Goal: Task Accomplishment & Management: Use online tool/utility

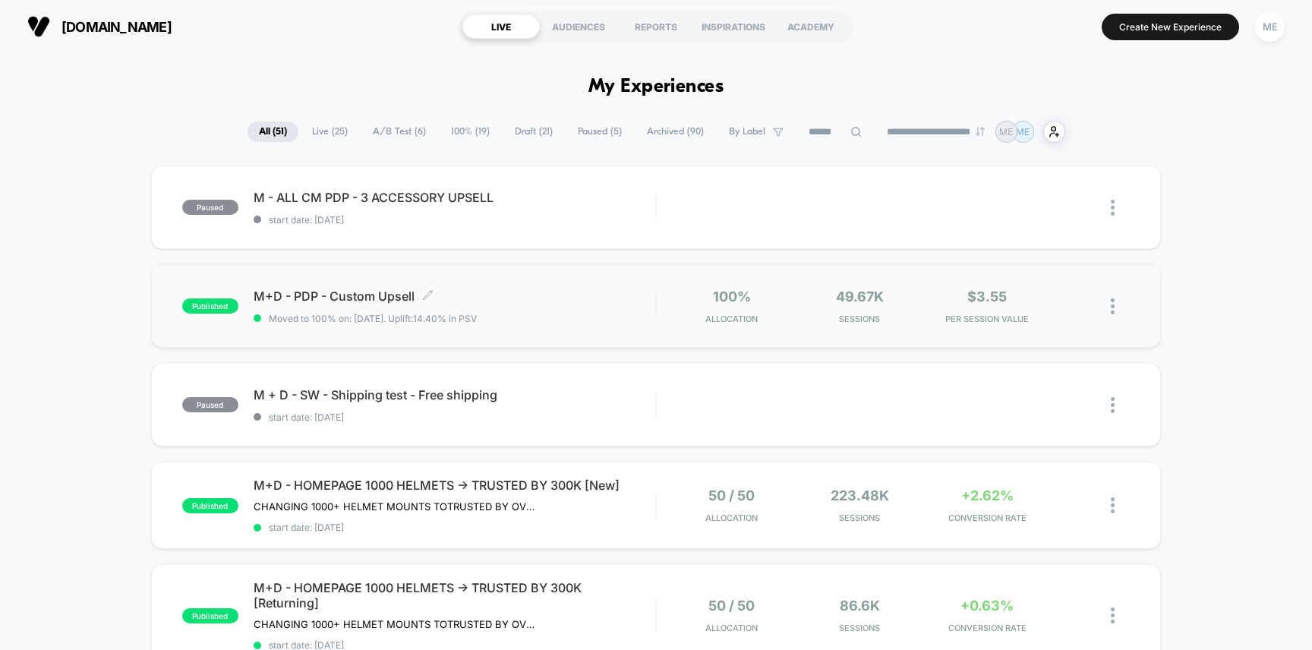
click at [535, 292] on span "M+D - PDP - Custom Upsell Click to edit experience details" at bounding box center [455, 296] width 402 height 15
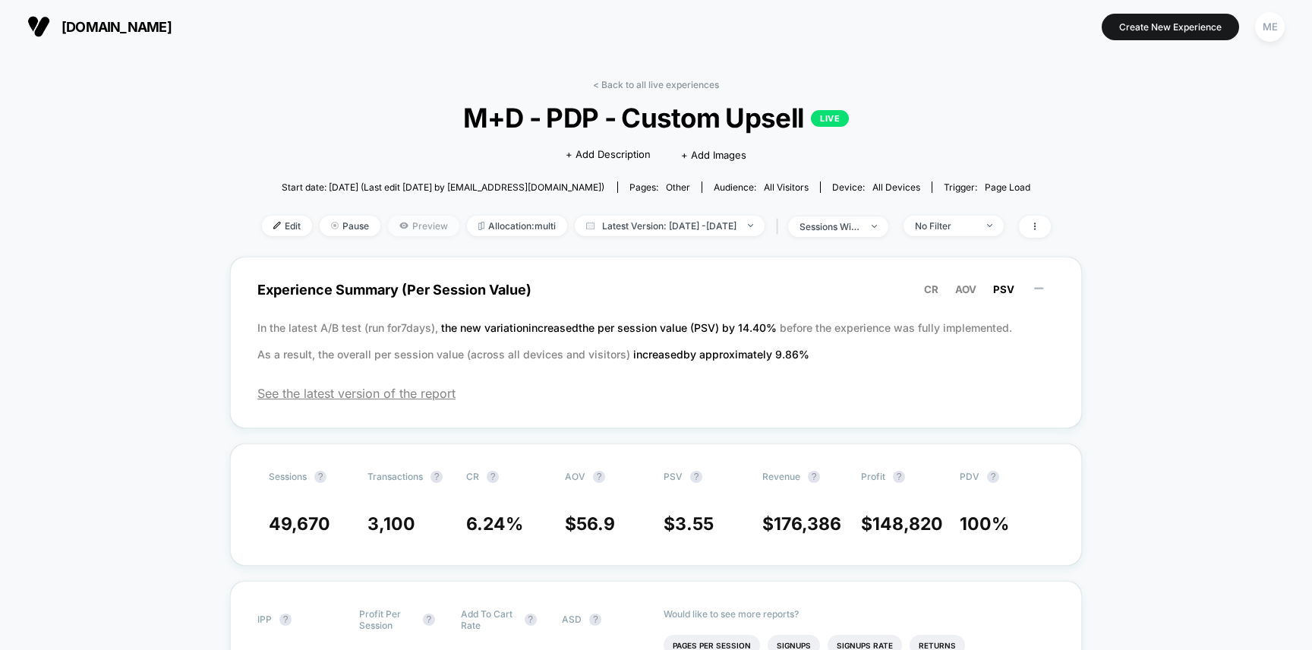
click at [396, 224] on span "Preview" at bounding box center [423, 226] width 71 height 21
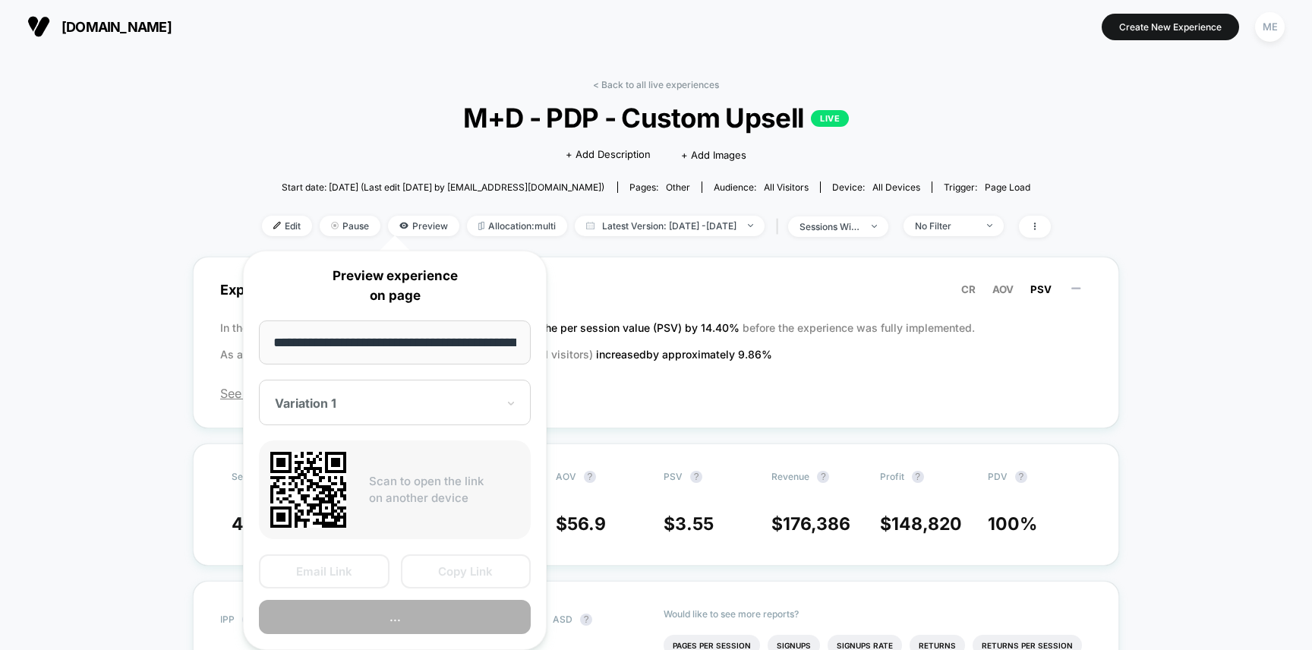
scroll to position [0, 239]
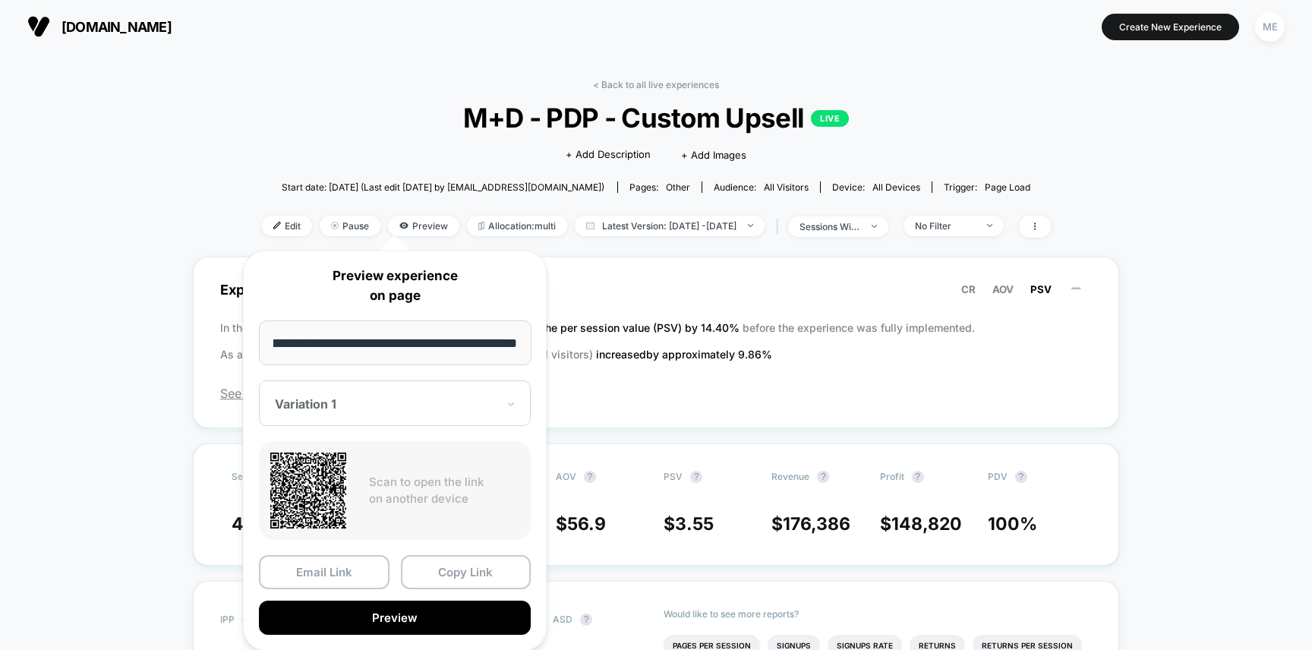
click at [398, 417] on div "Variation 1" at bounding box center [395, 403] width 272 height 46
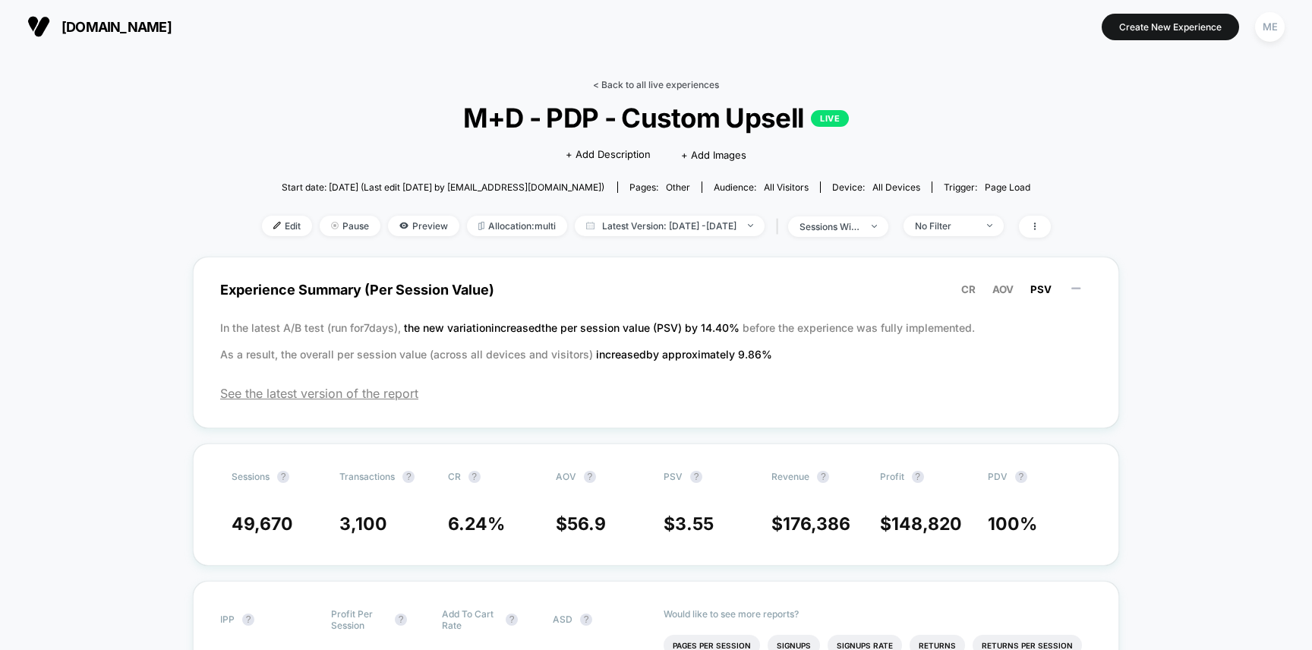
click at [661, 87] on link "< Back to all live experiences" at bounding box center [656, 84] width 126 height 11
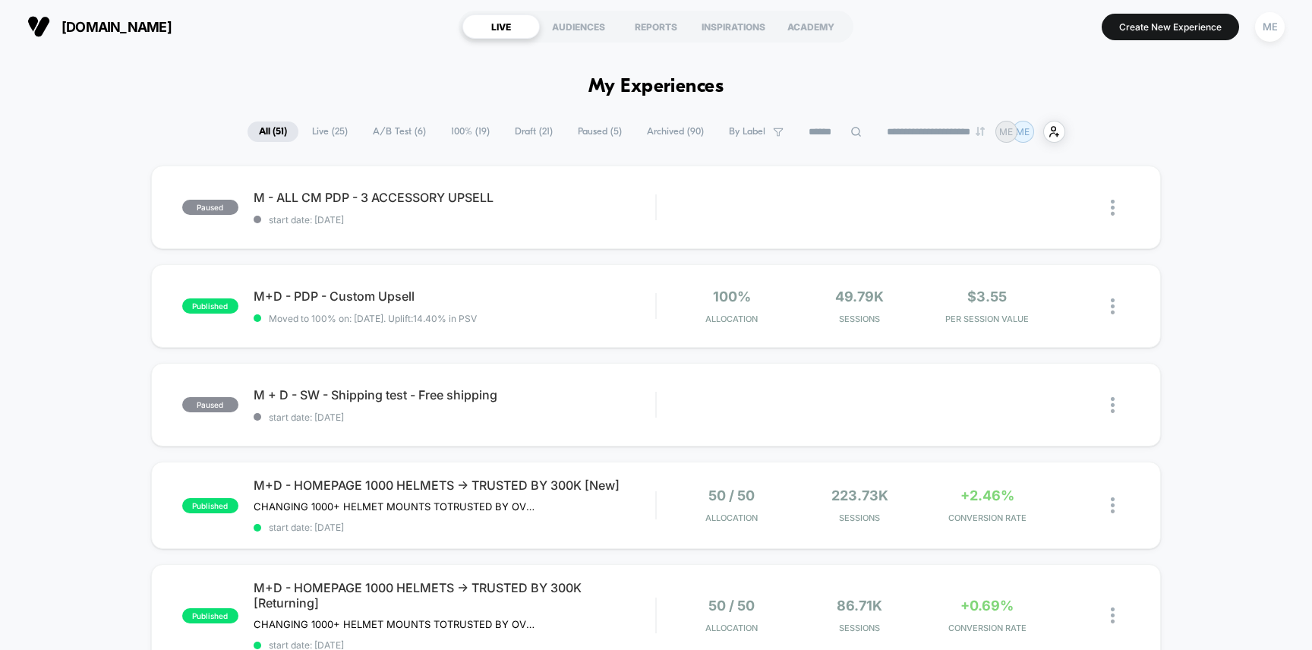
click at [397, 131] on span "A/B Test ( 6 )" at bounding box center [399, 131] width 76 height 21
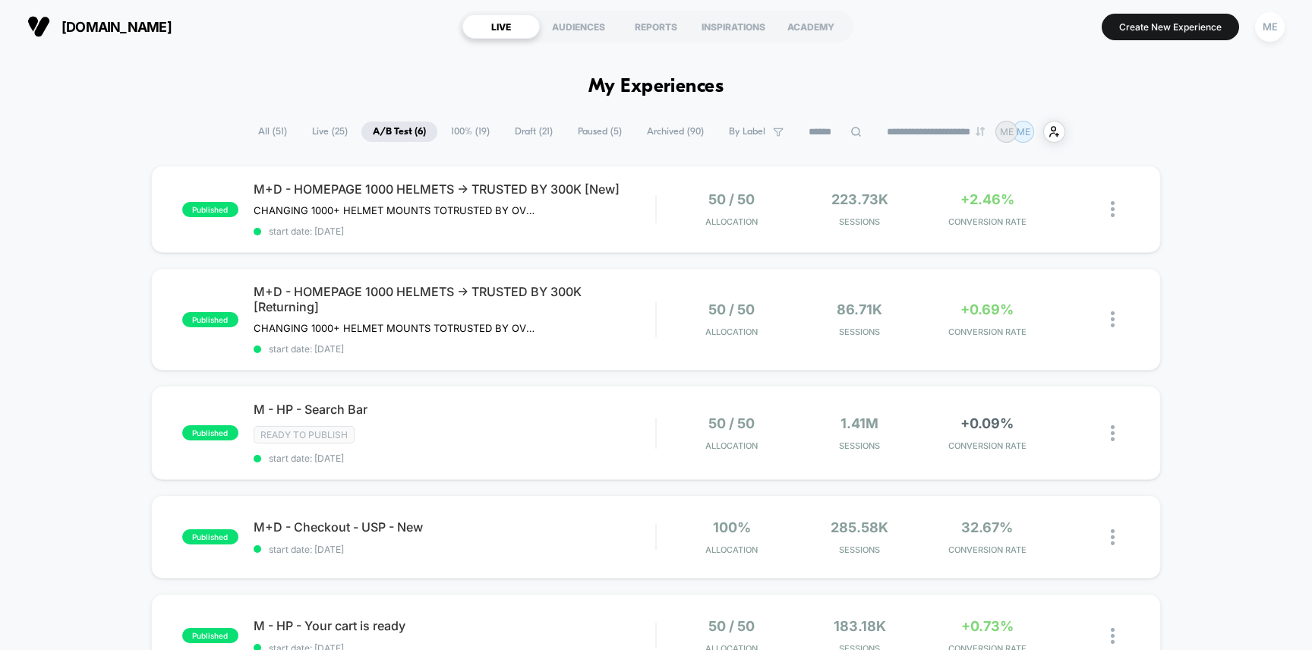
click at [459, 127] on span "100% ( 19 )" at bounding box center [471, 131] width 62 height 21
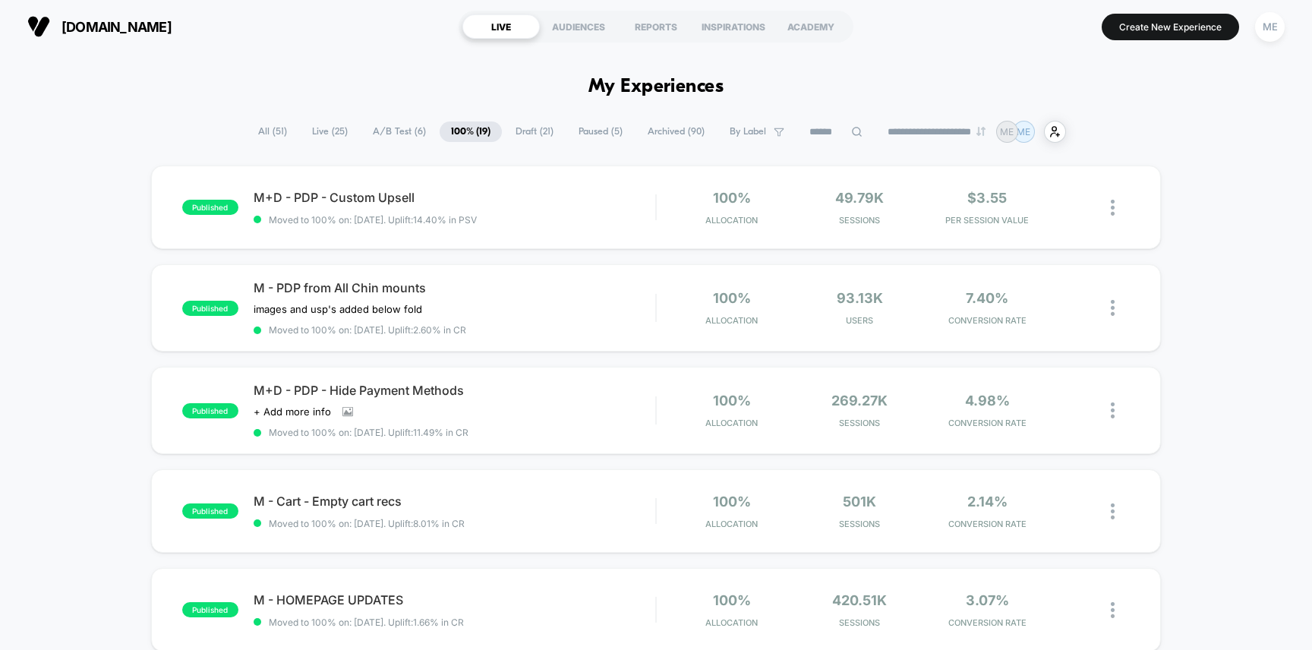
click at [534, 123] on span "Draft ( 21 )" at bounding box center [534, 131] width 61 height 21
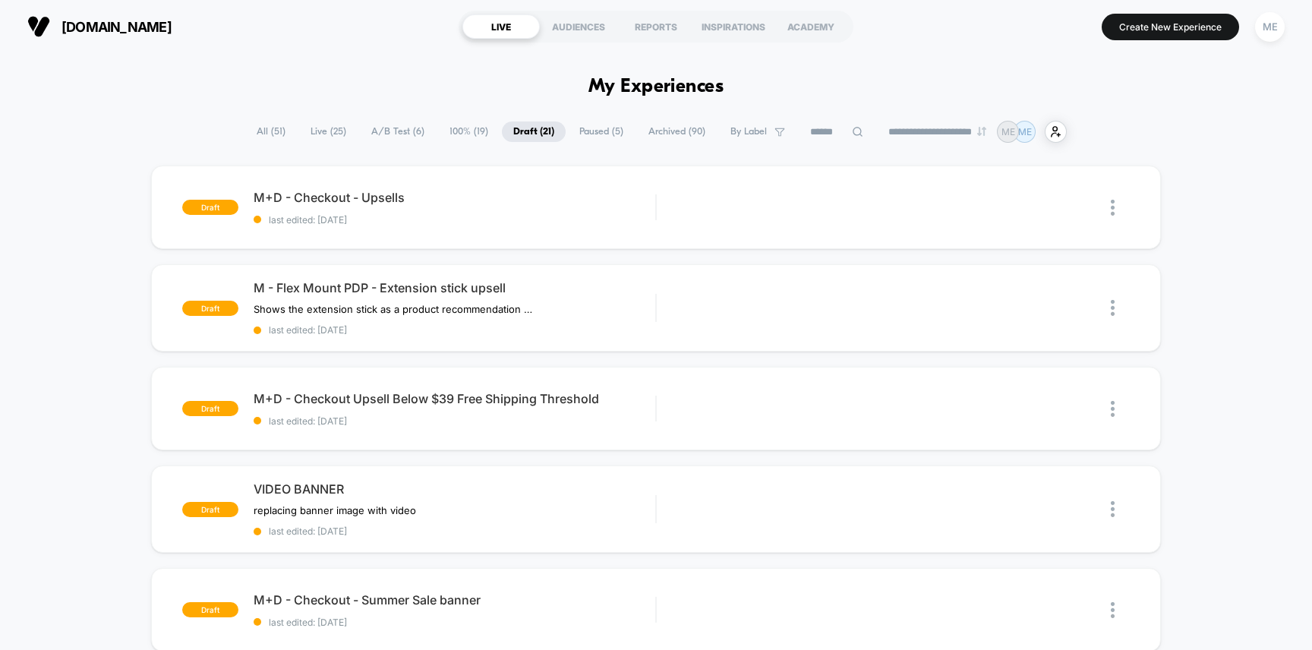
click at [393, 129] on span "A/B Test ( 6 )" at bounding box center [398, 131] width 76 height 21
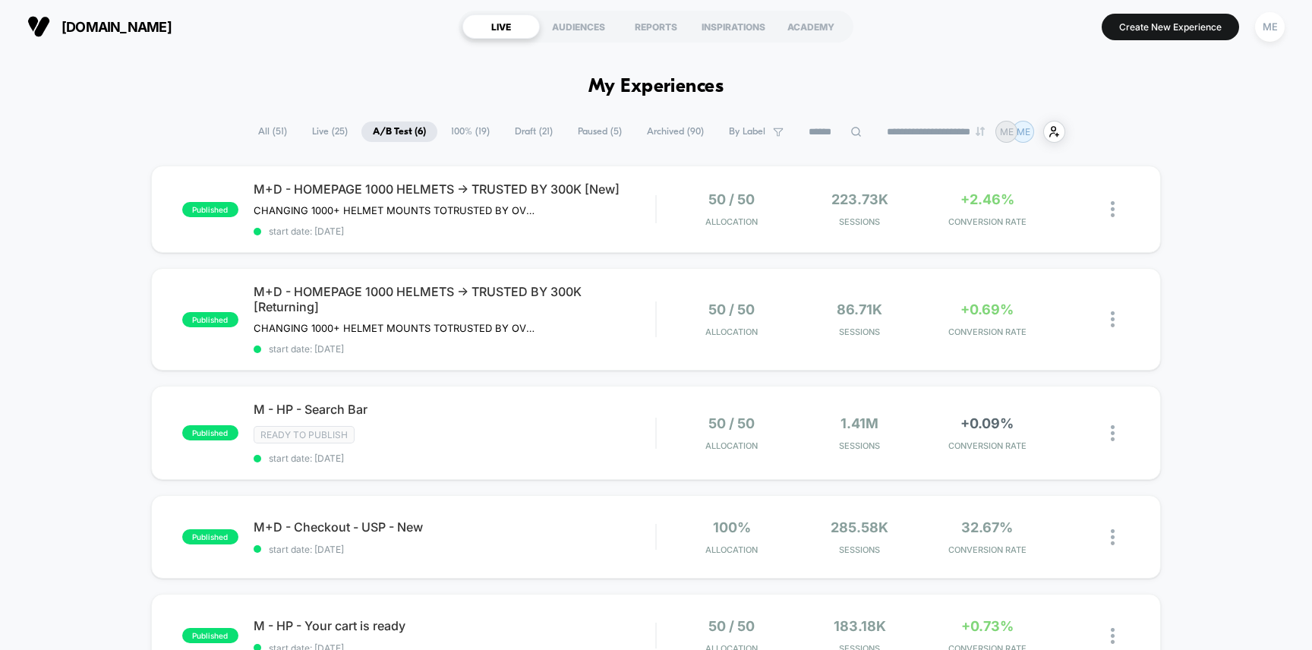
click at [452, 131] on span "100% ( 19 )" at bounding box center [471, 131] width 62 height 21
